Goal: Task Accomplishment & Management: Manage account settings

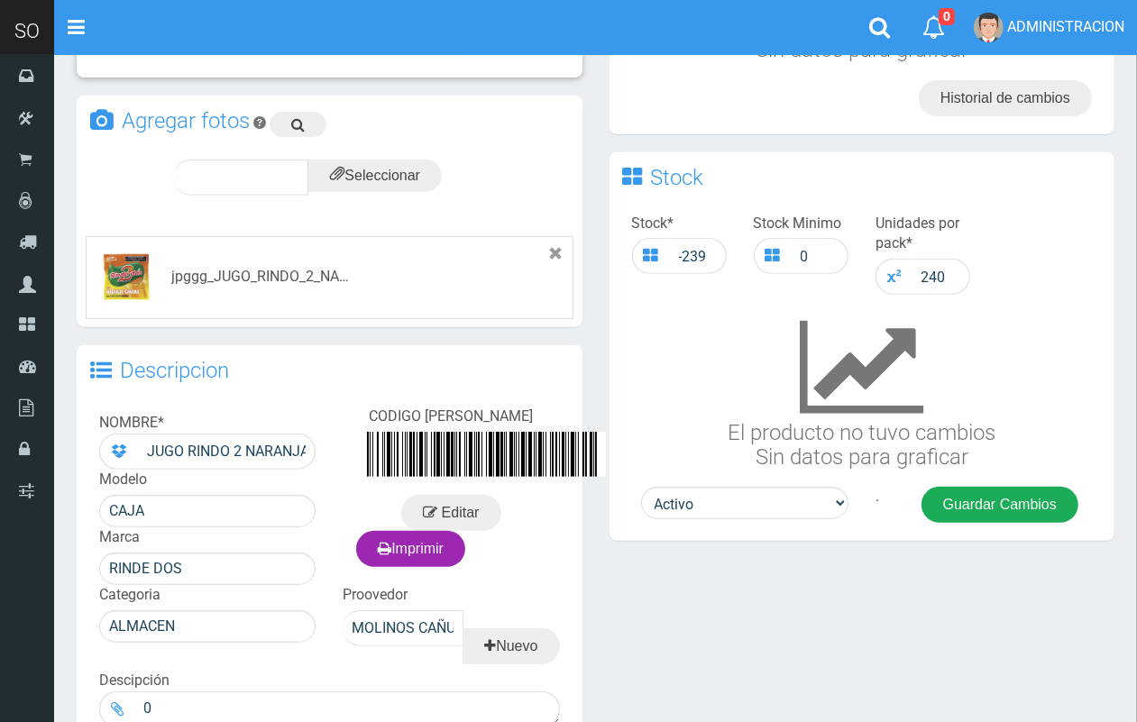
drag, startPoint x: 1152, startPoint y: 245, endPoint x: 924, endPoint y: 417, distance: 285.2
click at [1125, 437] on html "Cargando... × Nueva alerta Toggle navigation 0" at bounding box center [568, 229] width 1137 height 1311
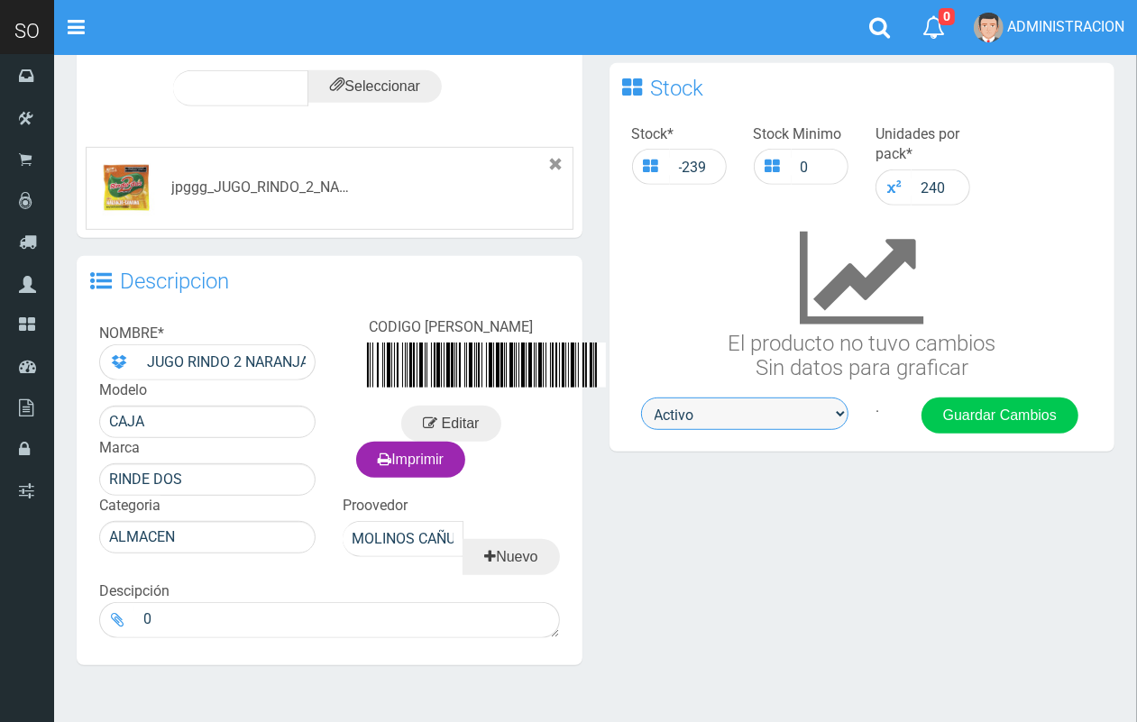
click at [768, 399] on select "Activo Inactivo" at bounding box center [744, 414] width 207 height 32
select select "0"
click at [641, 398] on select "Activo Inactivo" at bounding box center [744, 414] width 207 height 32
click at [994, 388] on div "Stock * -239 Stock Minimo 0 Unidades por pack * 240 El producto no tuvo cambios…" at bounding box center [862, 256] width 506 height 282
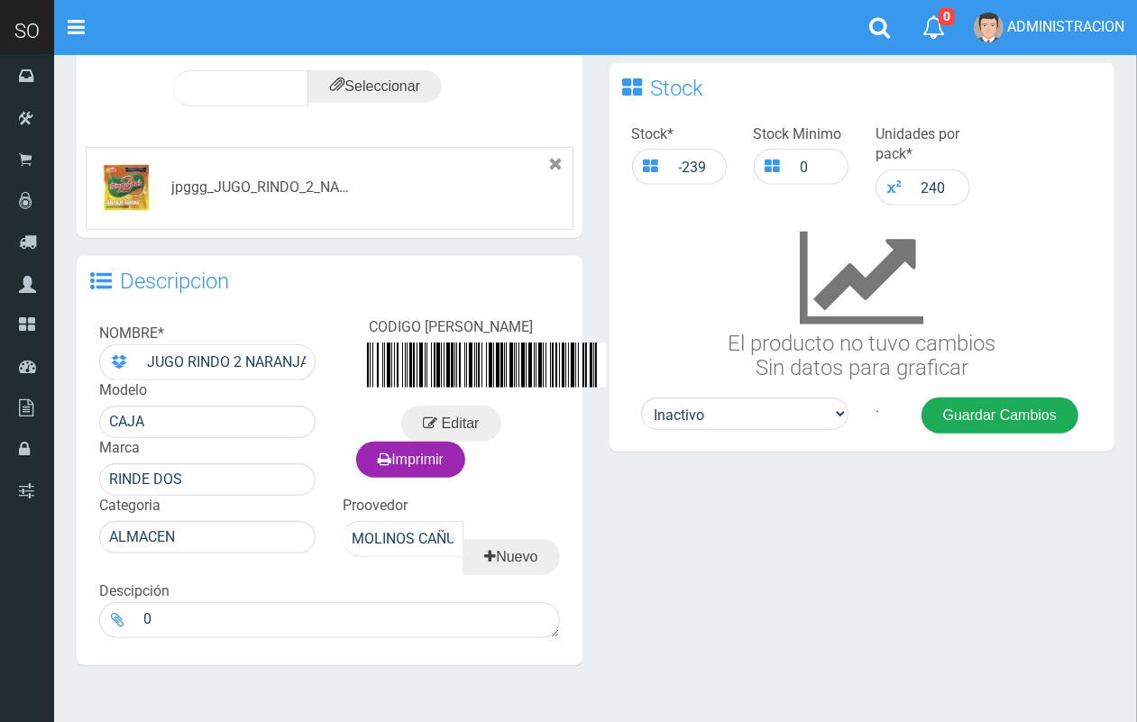
click at [993, 408] on button "Guardar Cambios" at bounding box center [999, 416] width 157 height 36
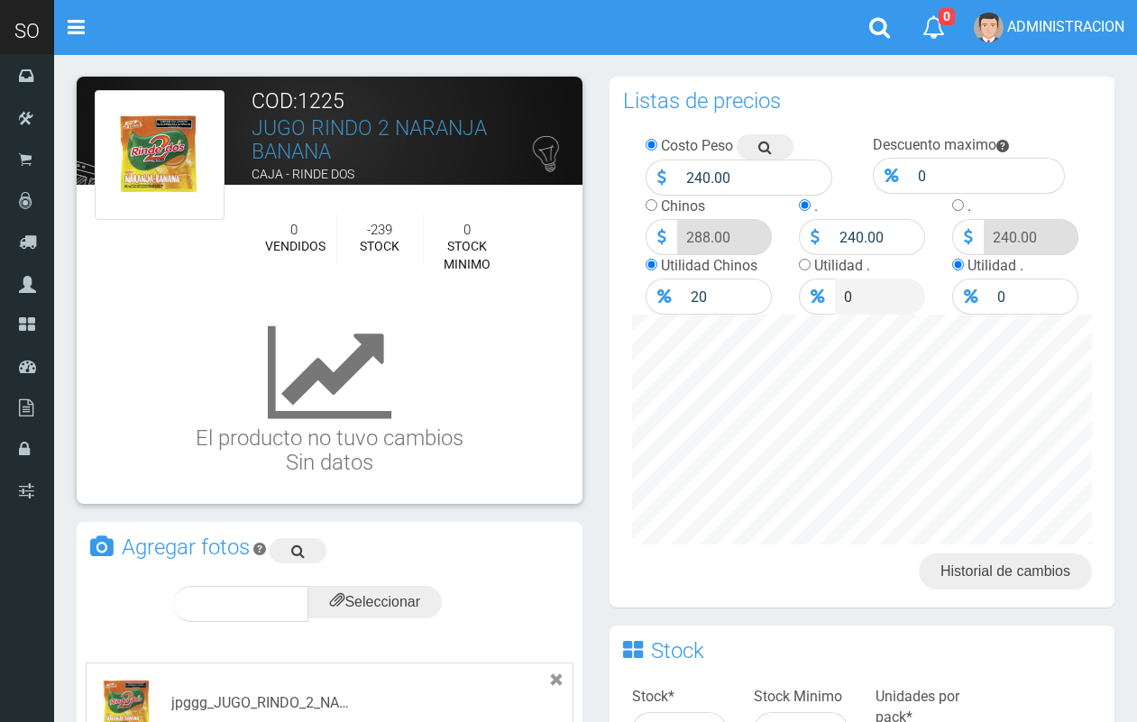
scroll to position [516, 0]
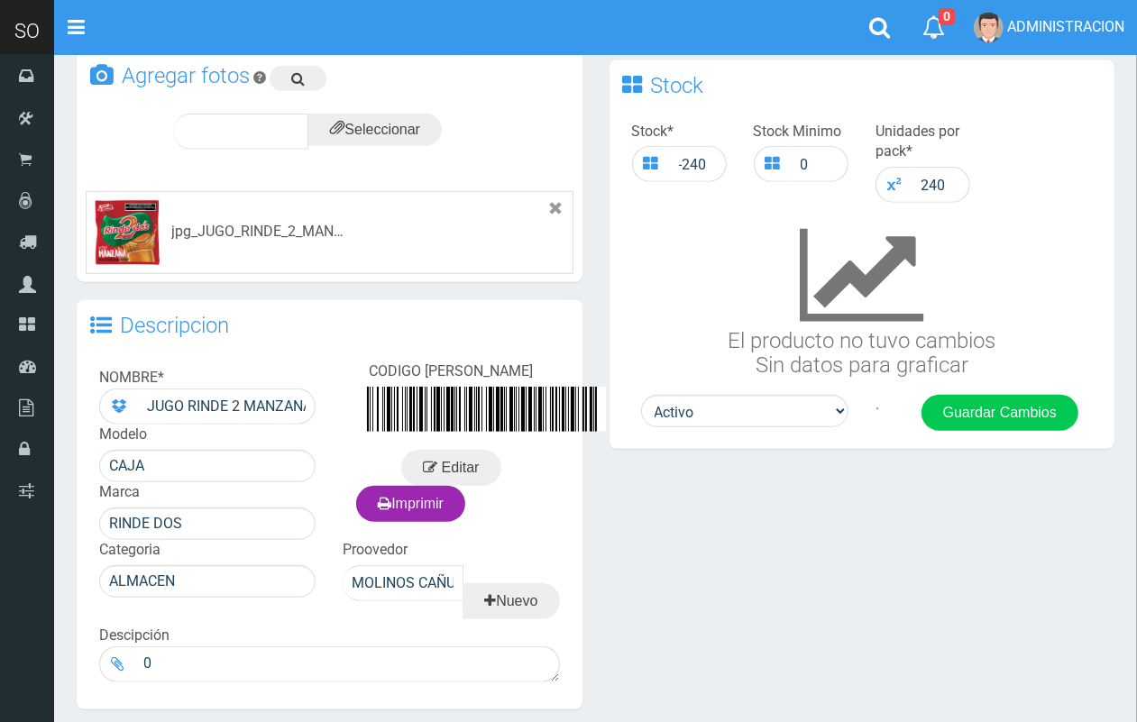
drag, startPoint x: 1152, startPoint y: 407, endPoint x: 918, endPoint y: 499, distance: 251.5
click at [1094, 511] on html "Cargando... × Nueva alerta Toggle navigation 0" at bounding box center [568, 161] width 1137 height 1358
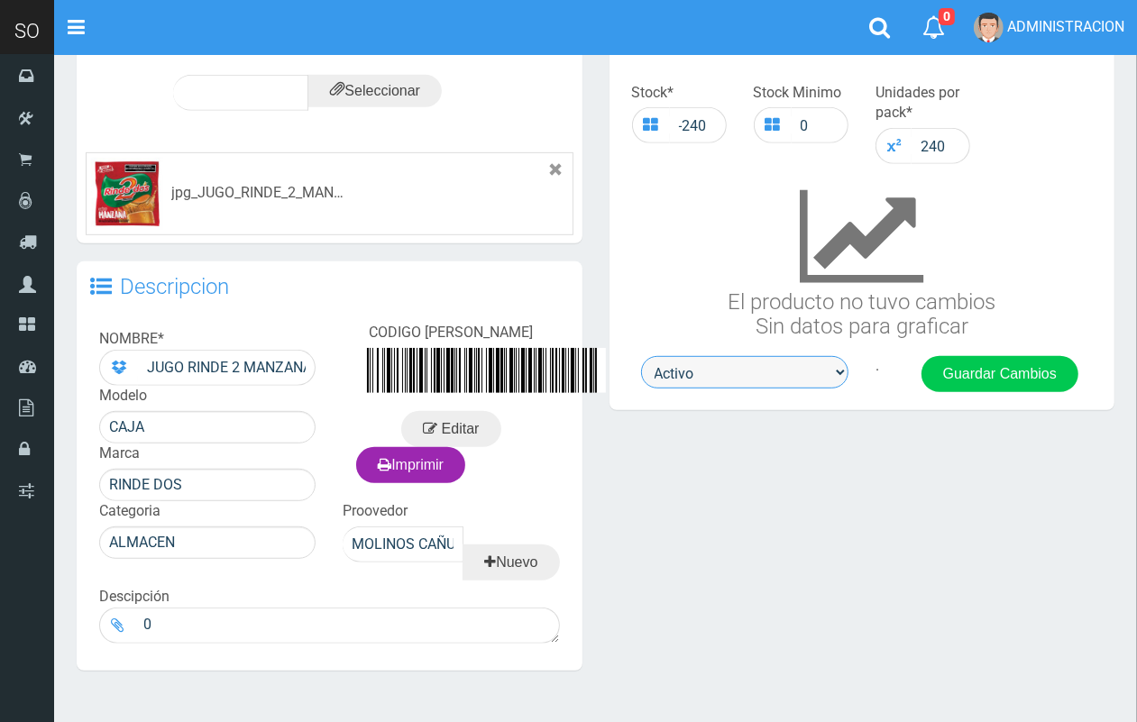
click at [782, 377] on select "Activo Inactivo" at bounding box center [744, 372] width 207 height 32
click at [780, 443] on div "× JUGO RINDE 2 MANZANA Descargar Cerrar COD:1224 JUGO RINDE 2 MANZANA CAJA - RI…" at bounding box center [595, 103] width 1065 height 1169
drag, startPoint x: 795, startPoint y: 375, endPoint x: 789, endPoint y: 385, distance: 11.8
click at [794, 374] on select "Activo Inactivo" at bounding box center [744, 372] width 207 height 32
select select "0"
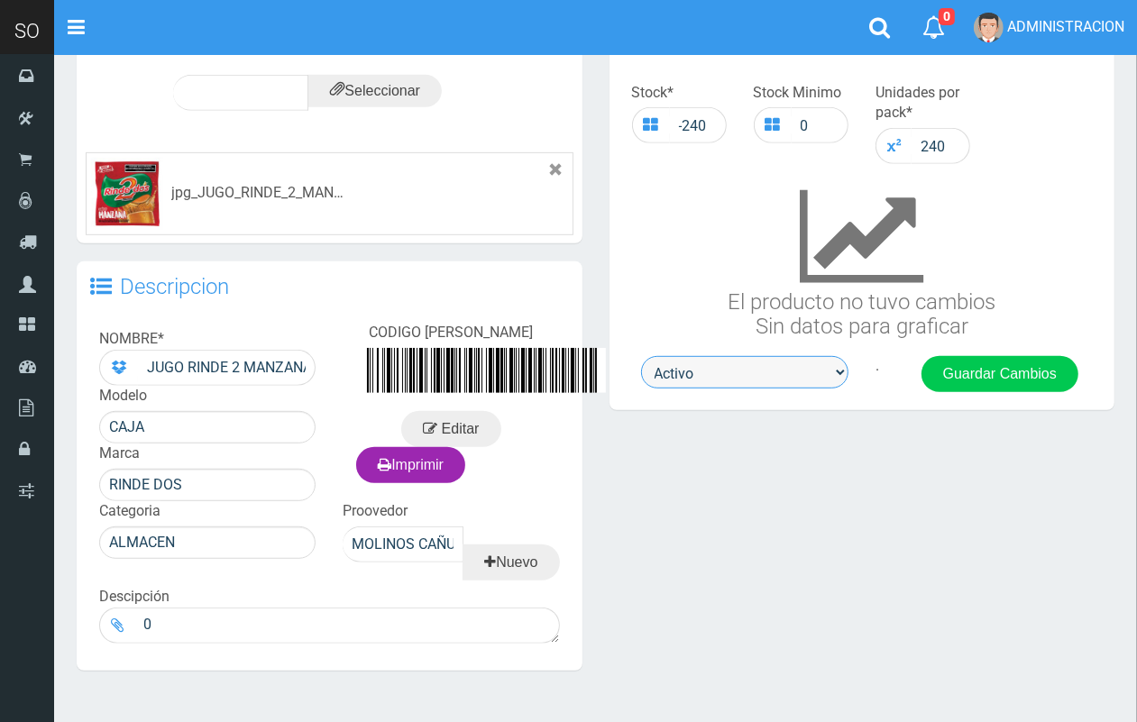
click at [641, 356] on select "Activo Inactivo" at bounding box center [744, 372] width 207 height 32
click at [934, 365] on button "Guardar Cambios" at bounding box center [999, 374] width 157 height 36
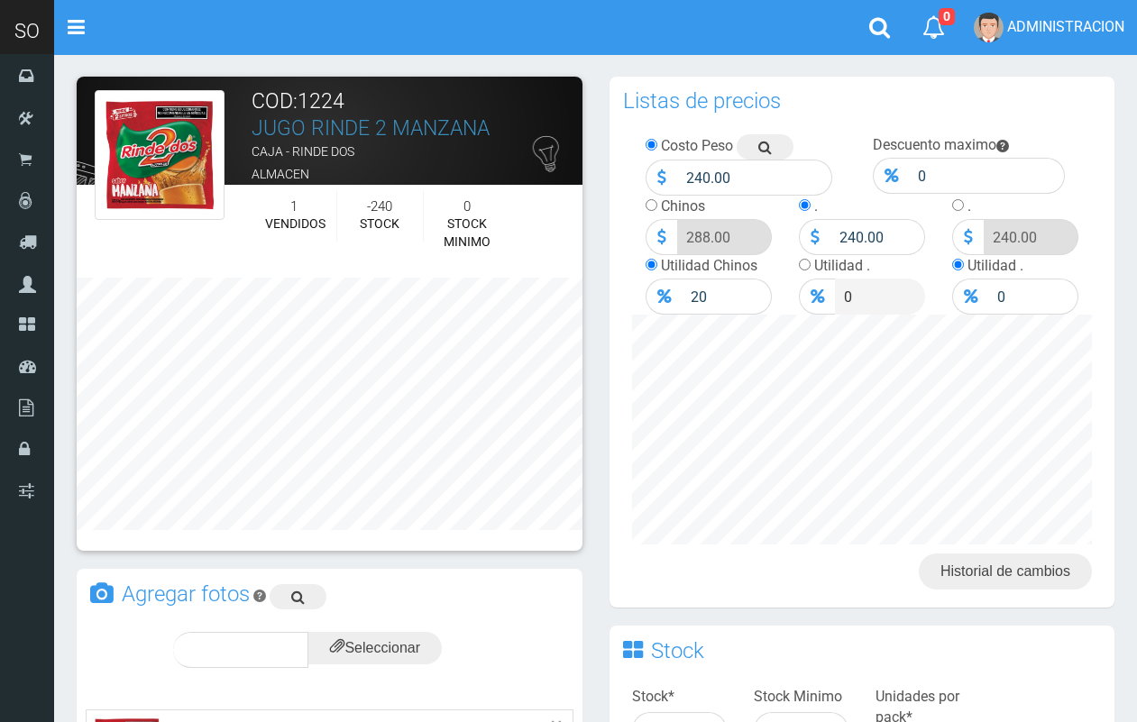
scroll to position [557, 0]
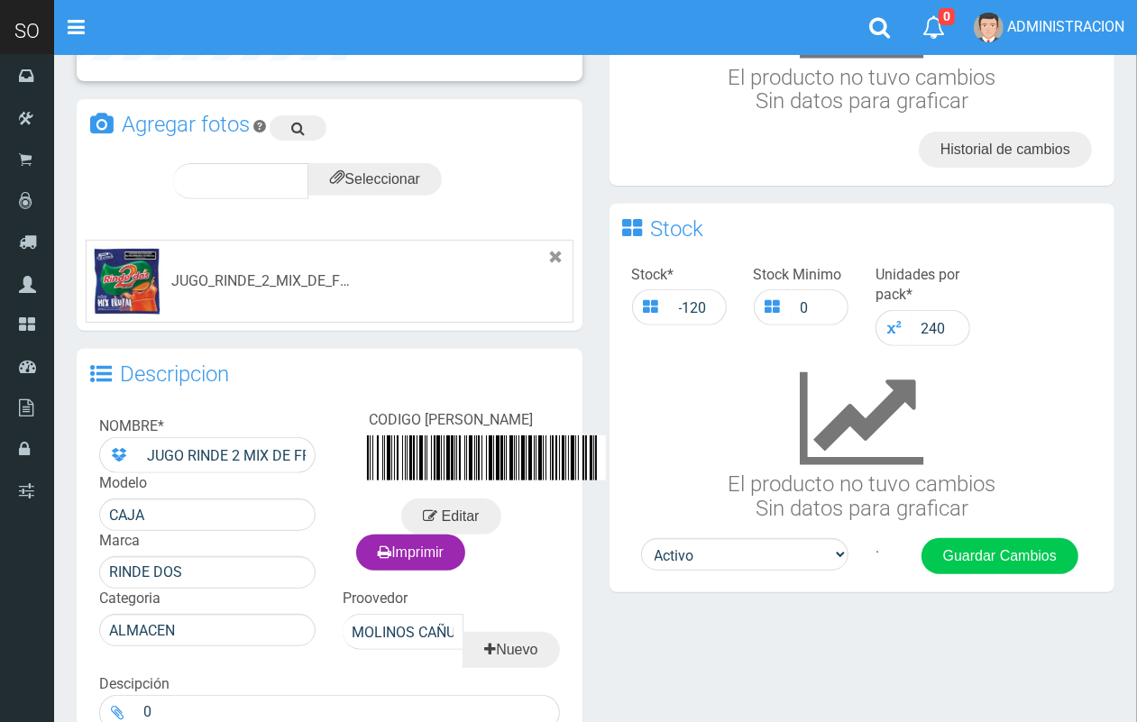
scroll to position [628, 0]
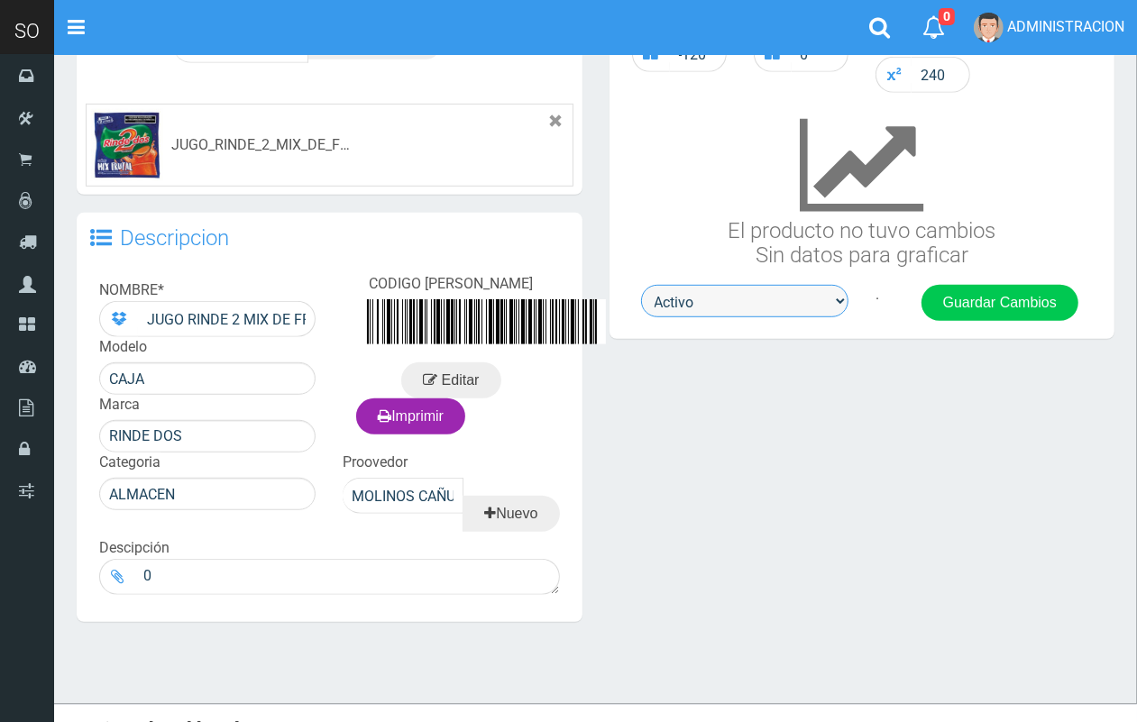
click at [717, 298] on select "Activo Inactivo" at bounding box center [744, 301] width 207 height 32
select select "0"
click at [641, 285] on select "Activo Inactivo" at bounding box center [744, 301] width 207 height 32
click at [966, 299] on button "Guardar Cambios" at bounding box center [999, 303] width 157 height 36
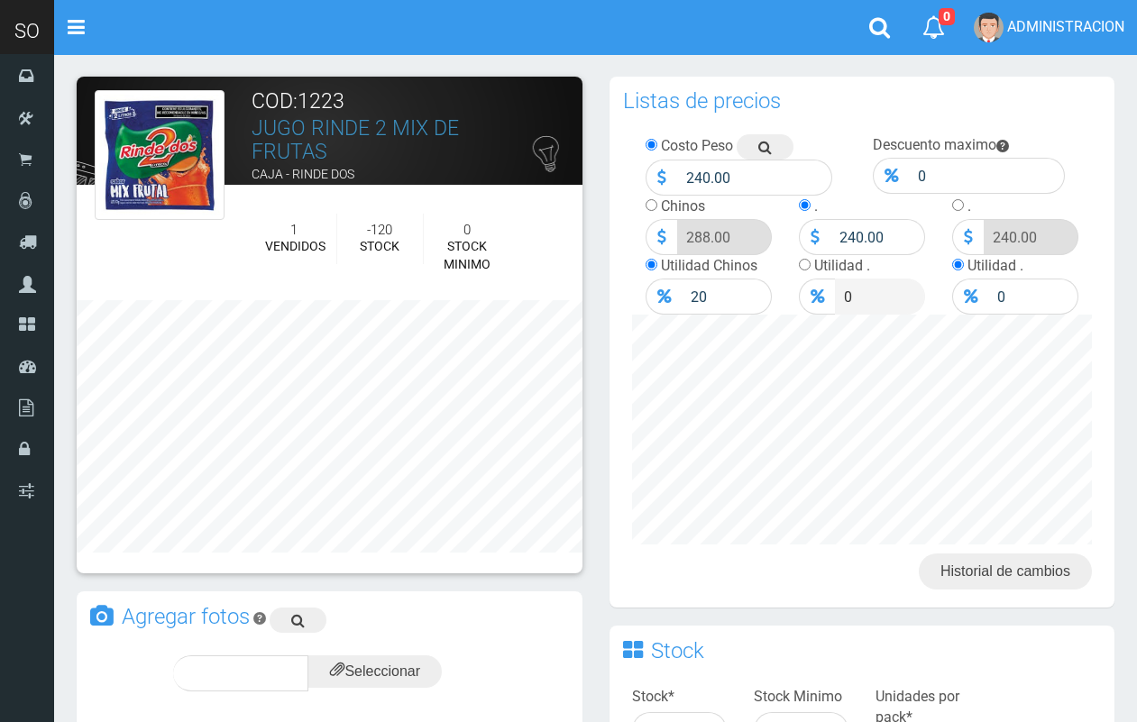
scroll to position [628, 0]
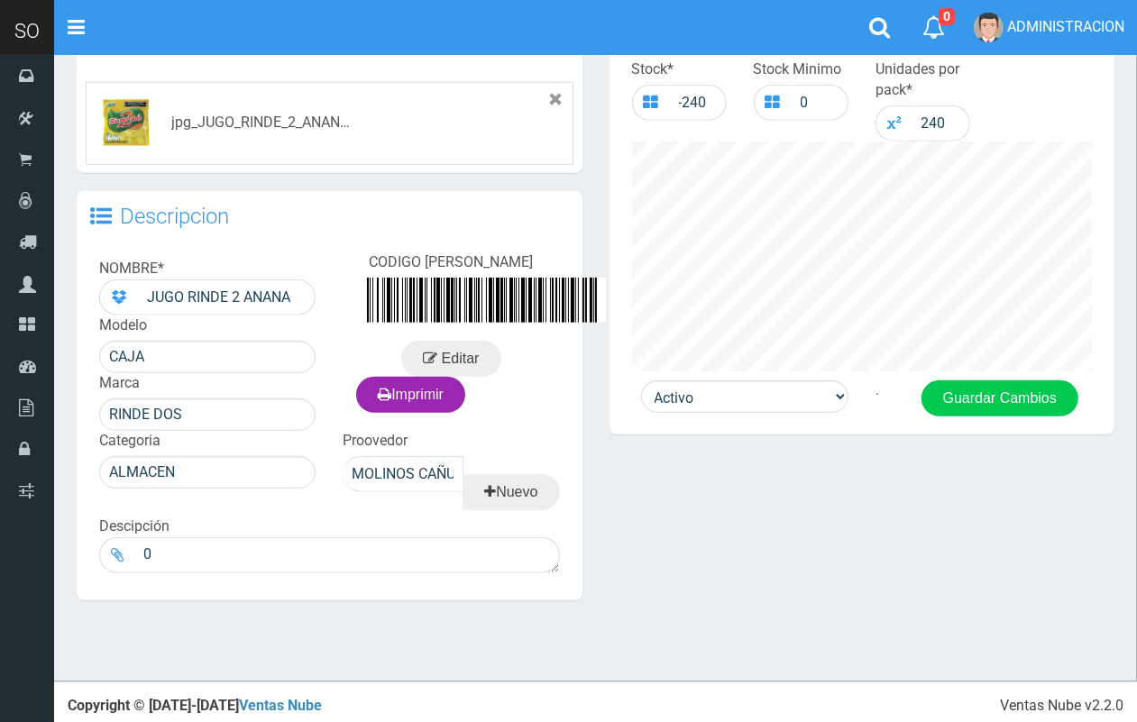
scroll to position [632, 0]
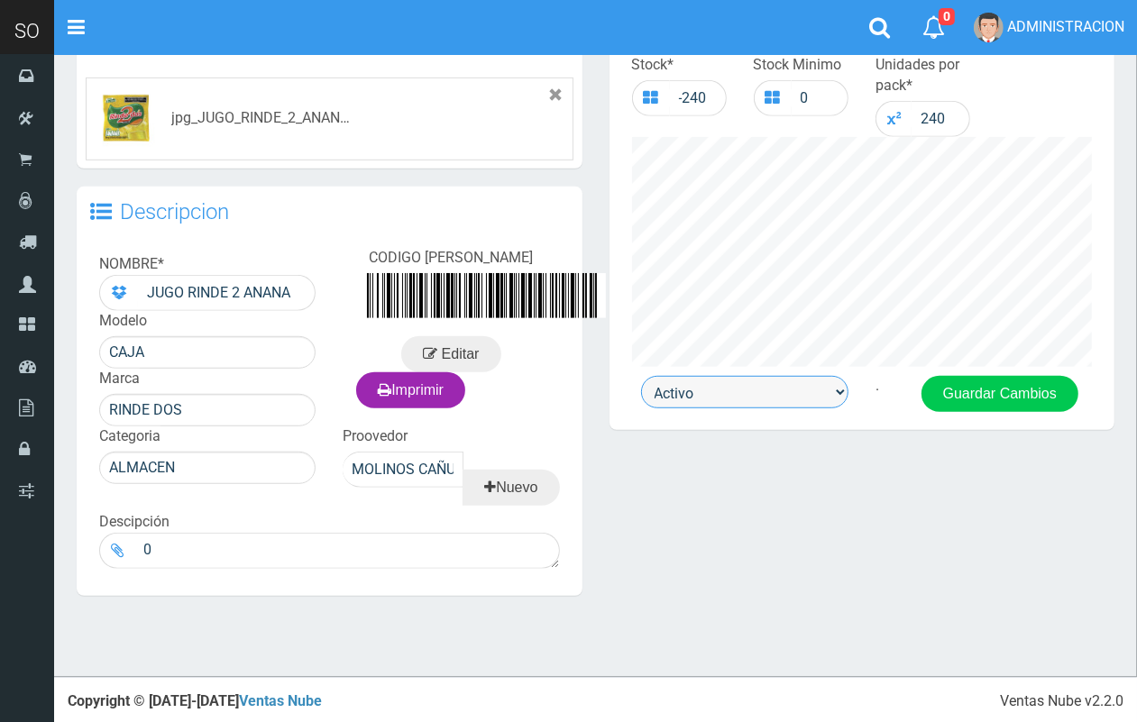
click at [673, 398] on select "Activo Inactivo" at bounding box center [744, 392] width 207 height 32
select select "0"
click at [641, 376] on select "Activo Inactivo" at bounding box center [744, 392] width 207 height 32
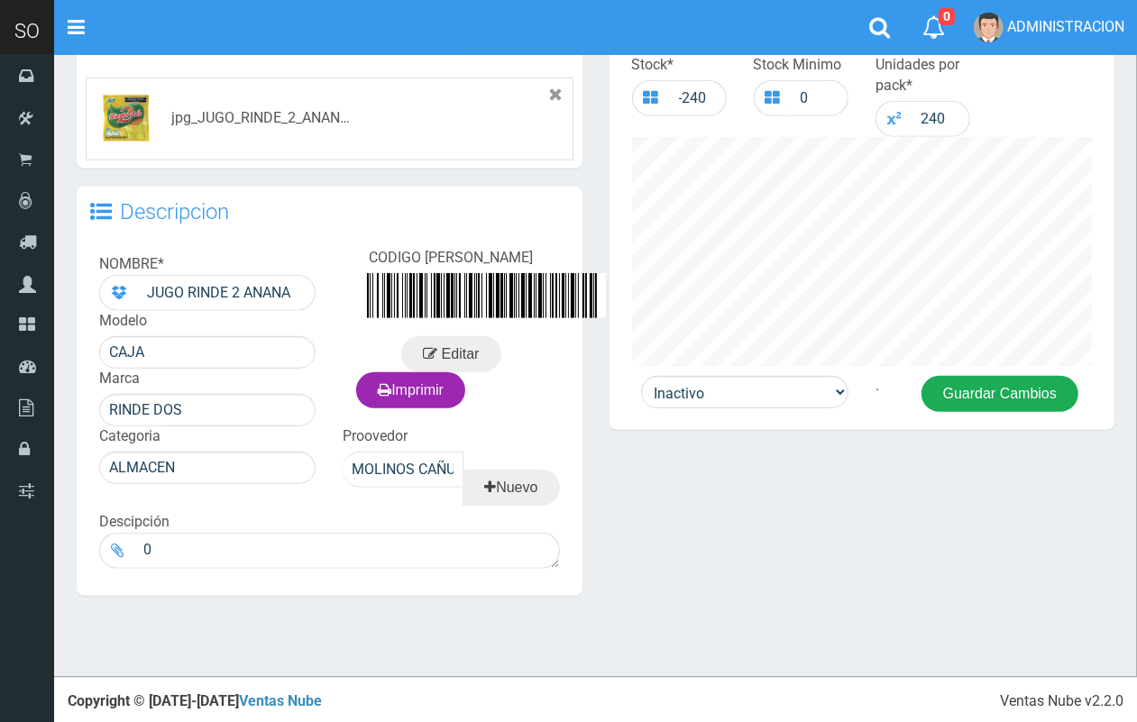
click at [969, 393] on button "Guardar Cambios" at bounding box center [999, 394] width 157 height 36
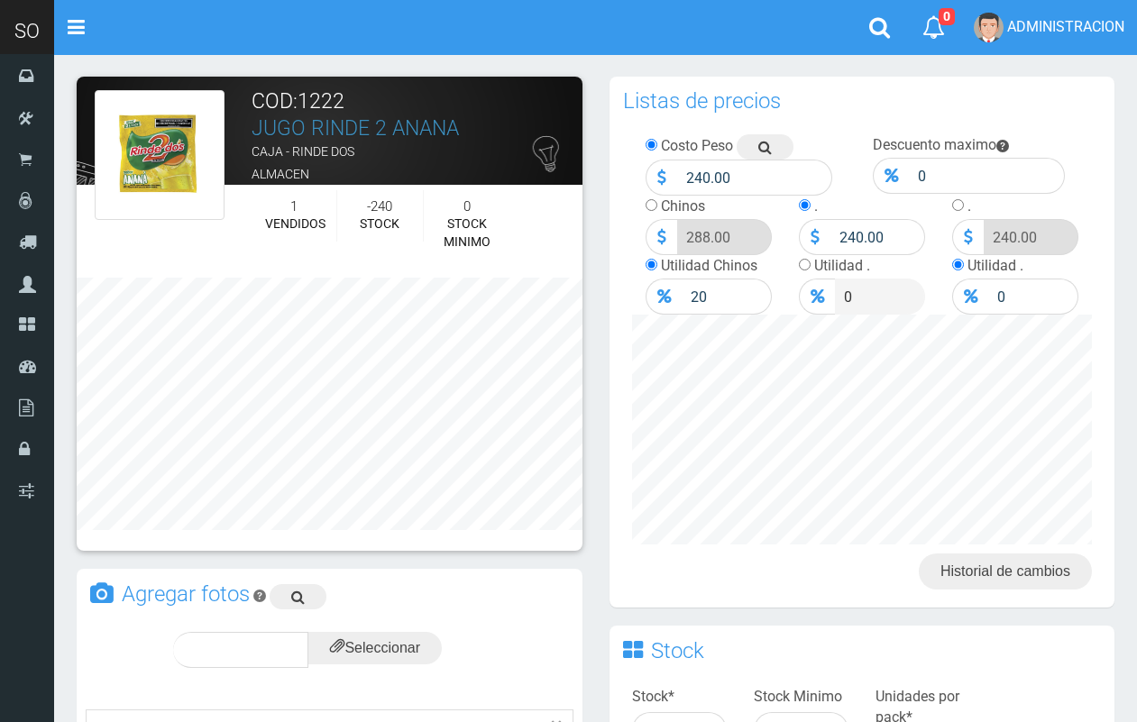
scroll to position [632, 0]
